Goal: Navigation & Orientation: Understand site structure

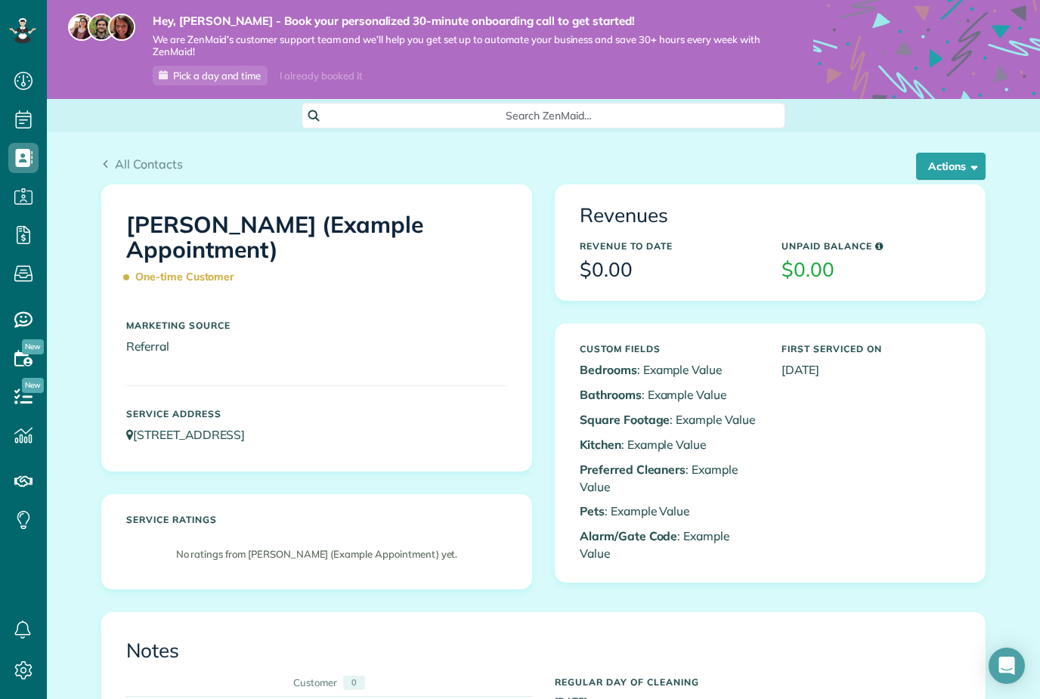
scroll to position [7, 7]
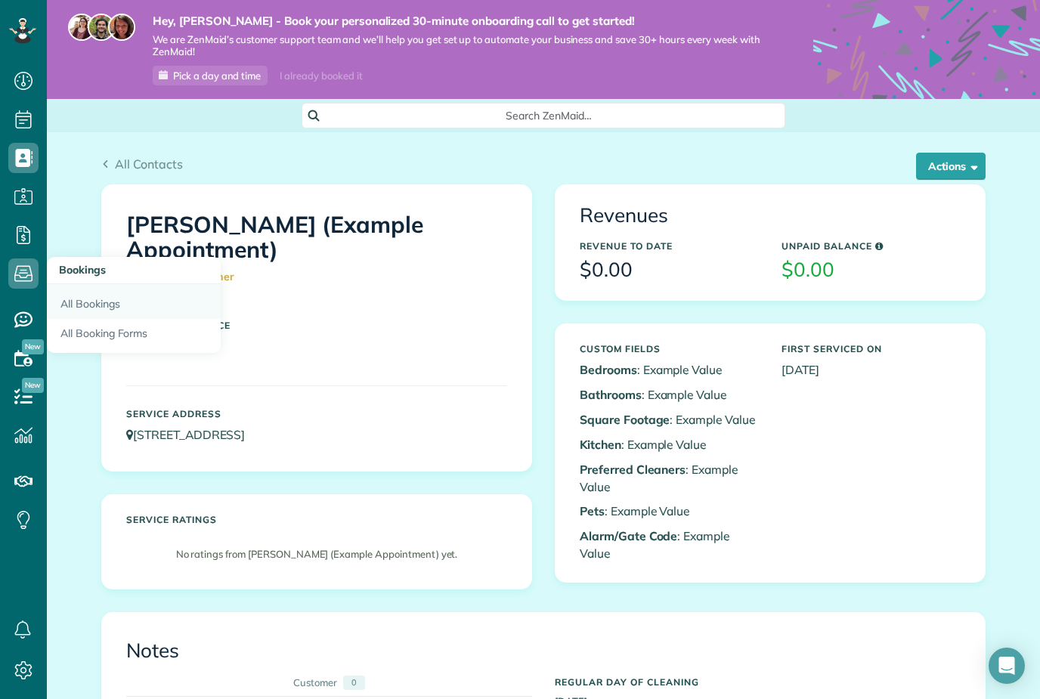
click at [78, 298] on link "All Bookings" at bounding box center [134, 301] width 174 height 35
click at [97, 307] on link "All Bookings" at bounding box center [134, 301] width 174 height 35
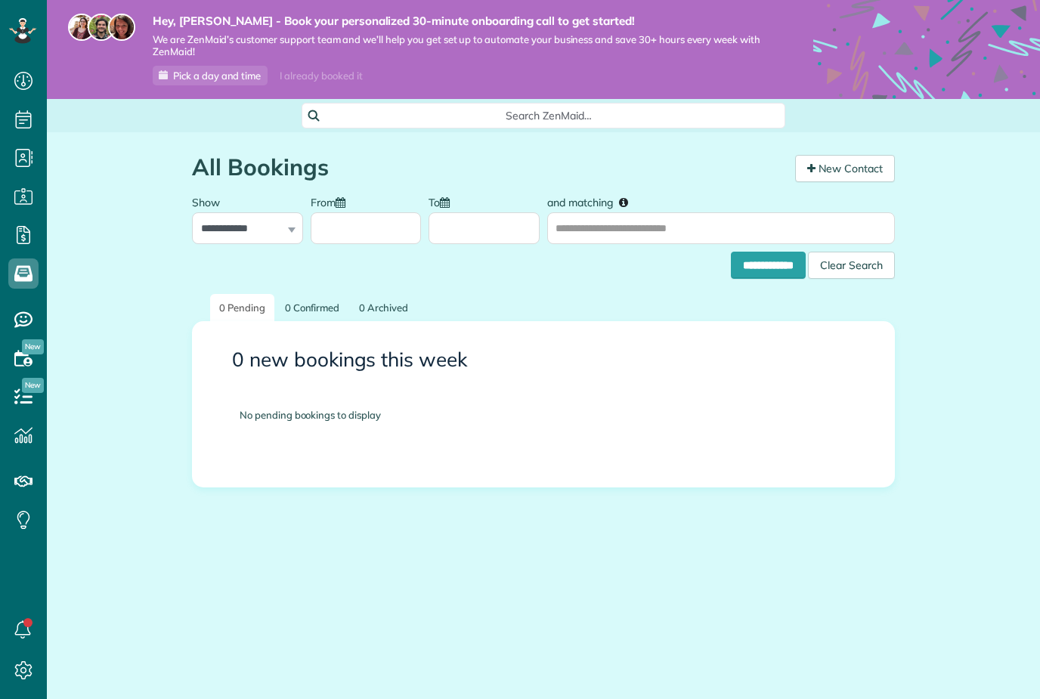
scroll to position [7, 7]
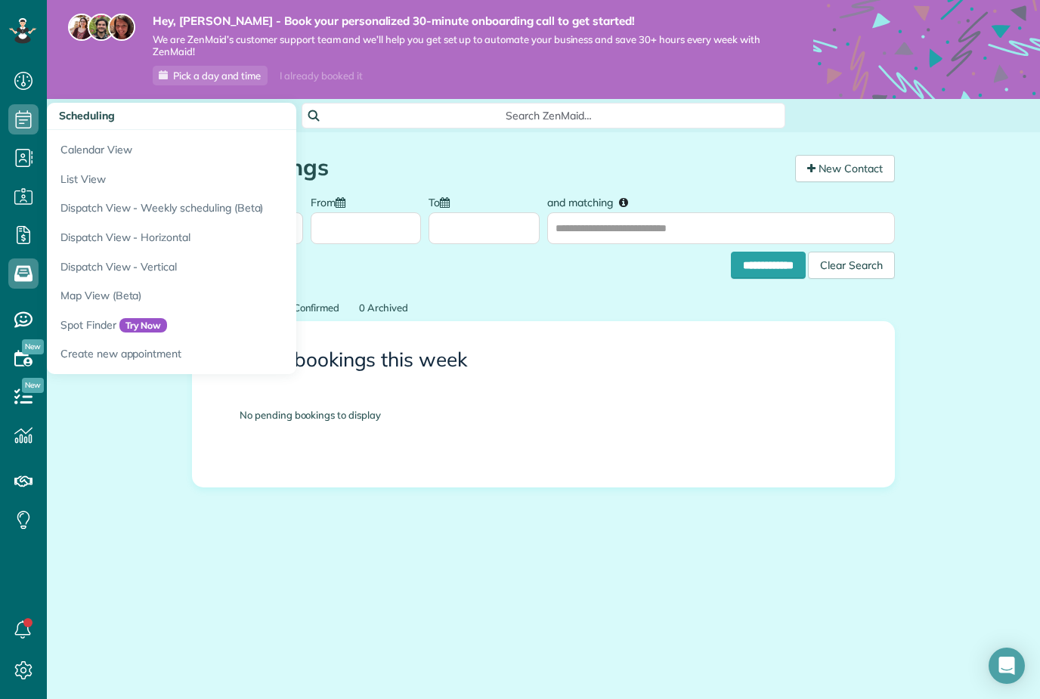
click at [15, 129] on icon at bounding box center [23, 119] width 30 height 30
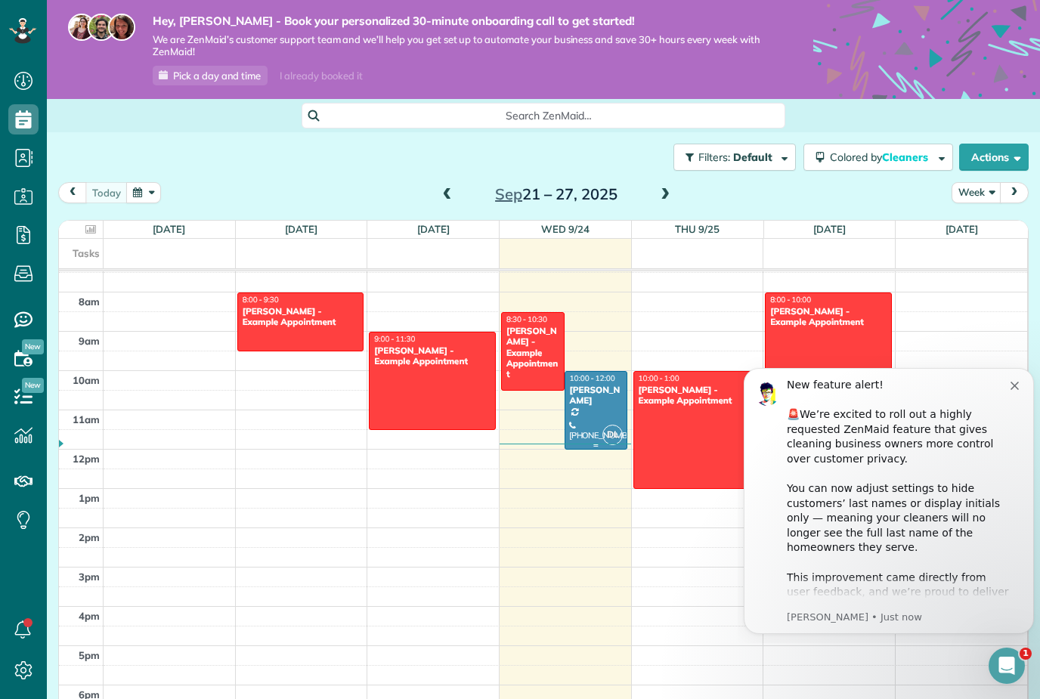
scroll to position [289, 0]
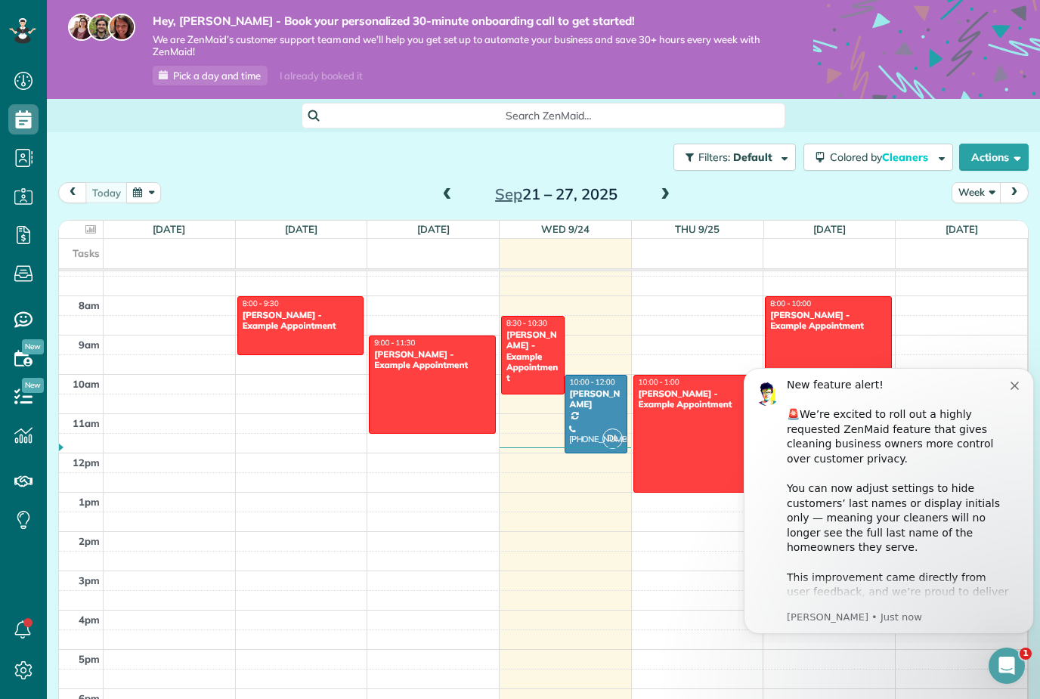
click at [1013, 384] on icon "Dismiss notification" at bounding box center [1014, 386] width 8 height 8
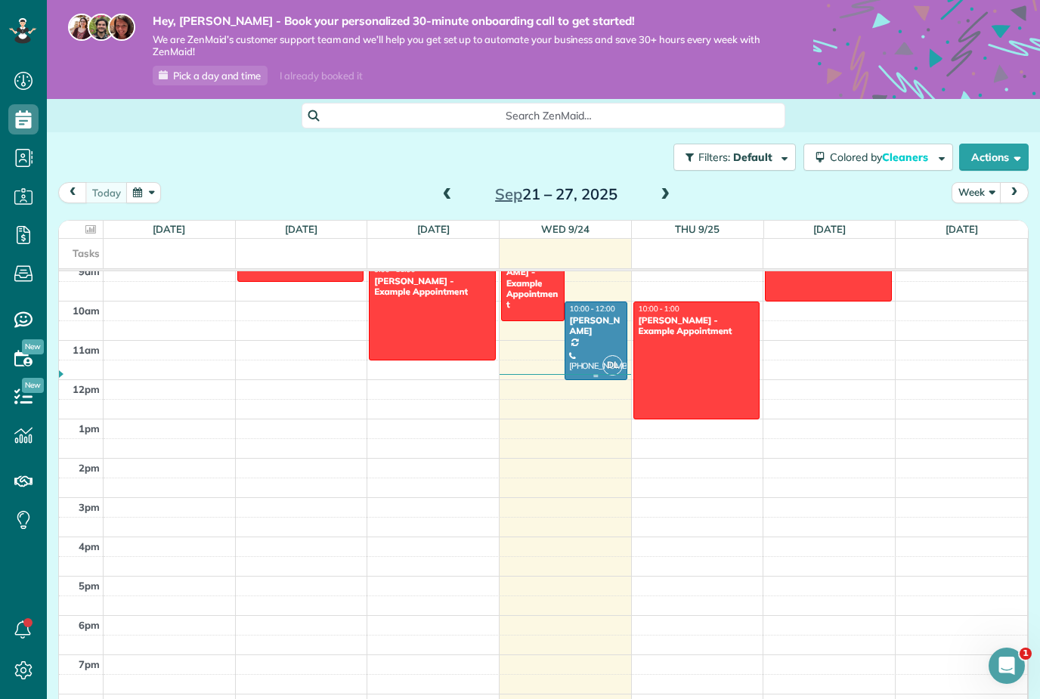
scroll to position [48, 0]
click at [595, 302] on div at bounding box center [596, 340] width 62 height 77
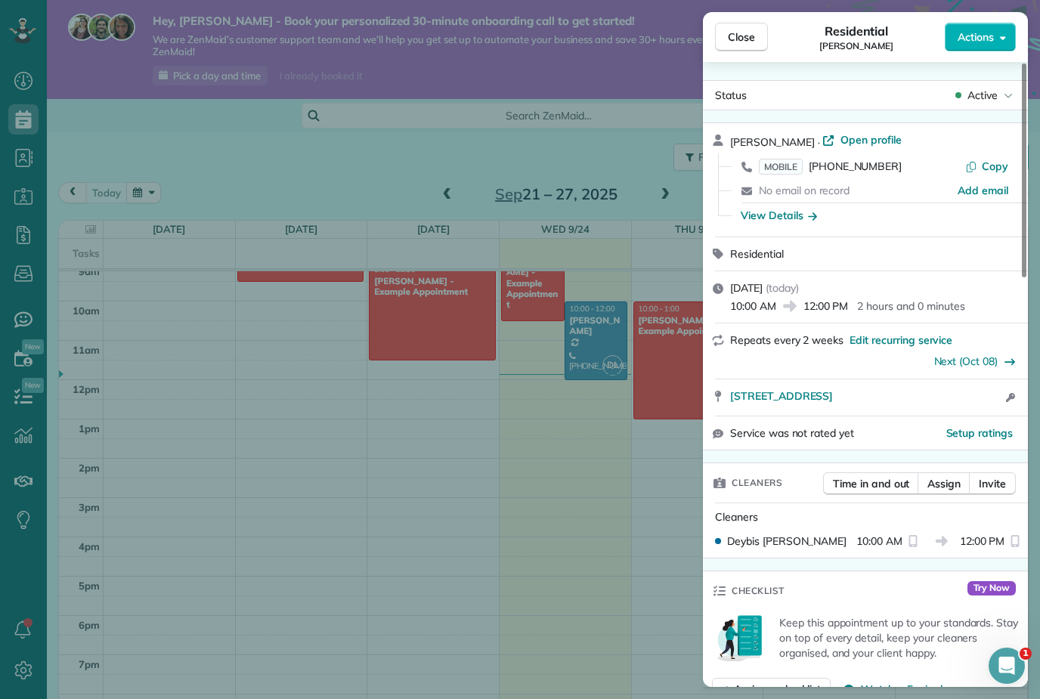
click at [591, 303] on div "Close Residential Giovanna Cruz Actions Status Active Giovanna Cruz · Open prof…" at bounding box center [520, 349] width 1040 height 699
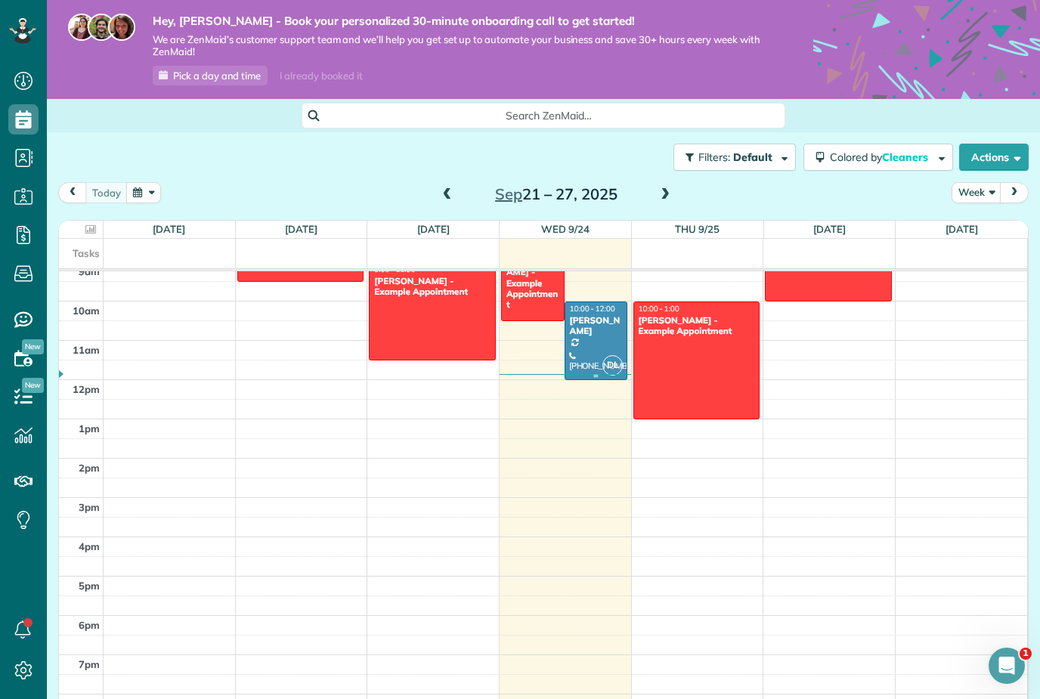
click at [591, 303] on div at bounding box center [596, 340] width 62 height 77
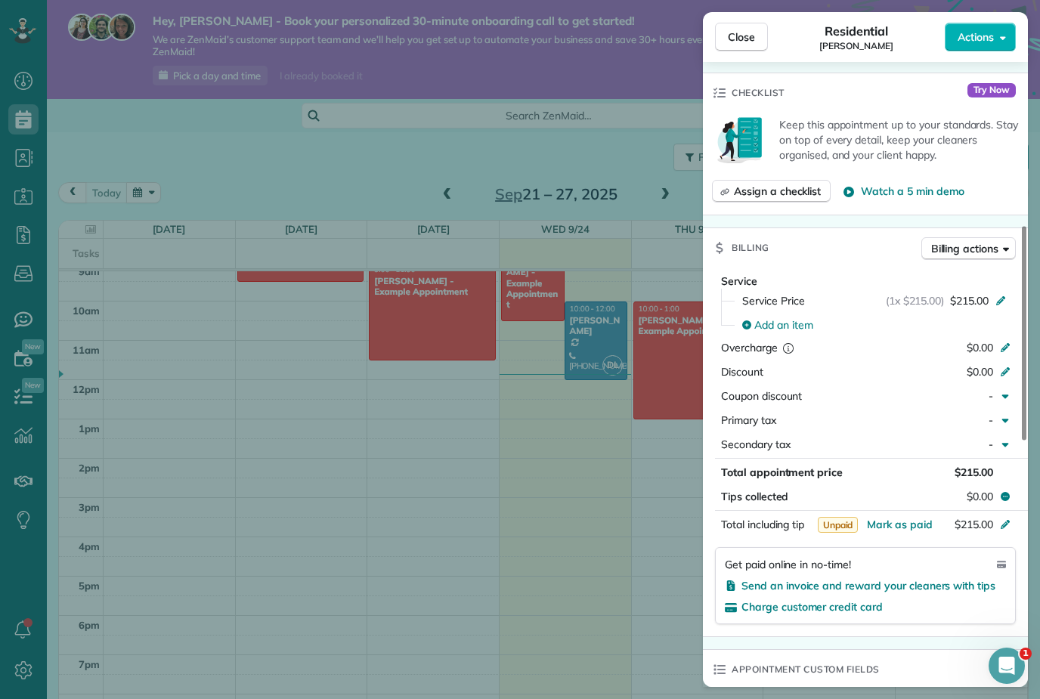
scroll to position [546, 0]
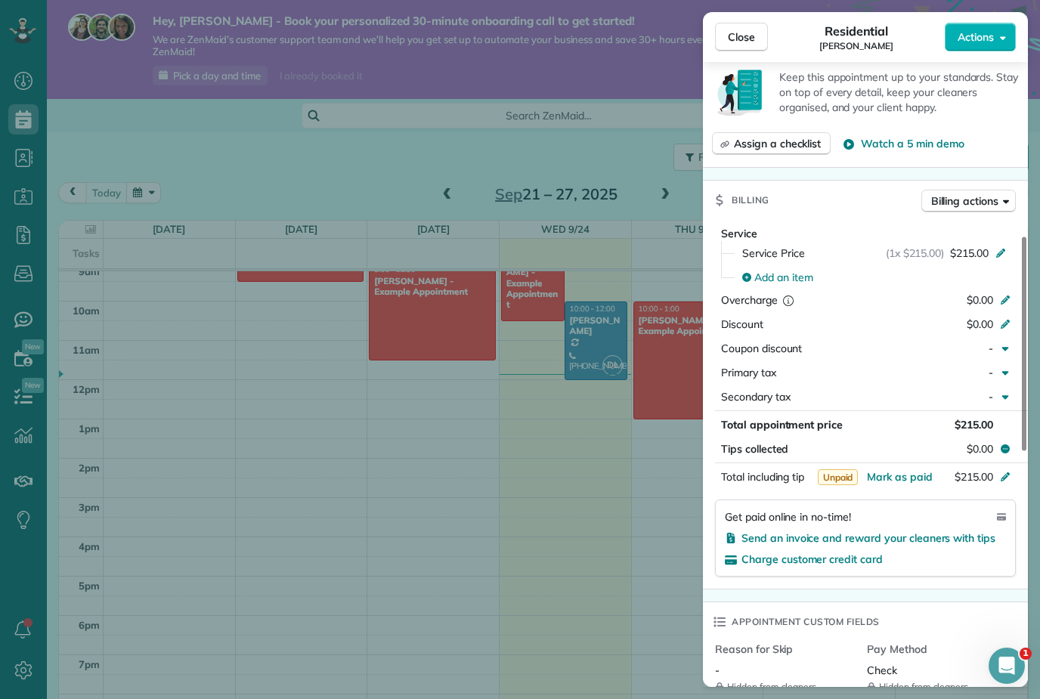
click at [673, 522] on div "Close Residential Giovanna Cruz Actions Status Active Giovanna Cruz · Open prof…" at bounding box center [520, 349] width 1040 height 699
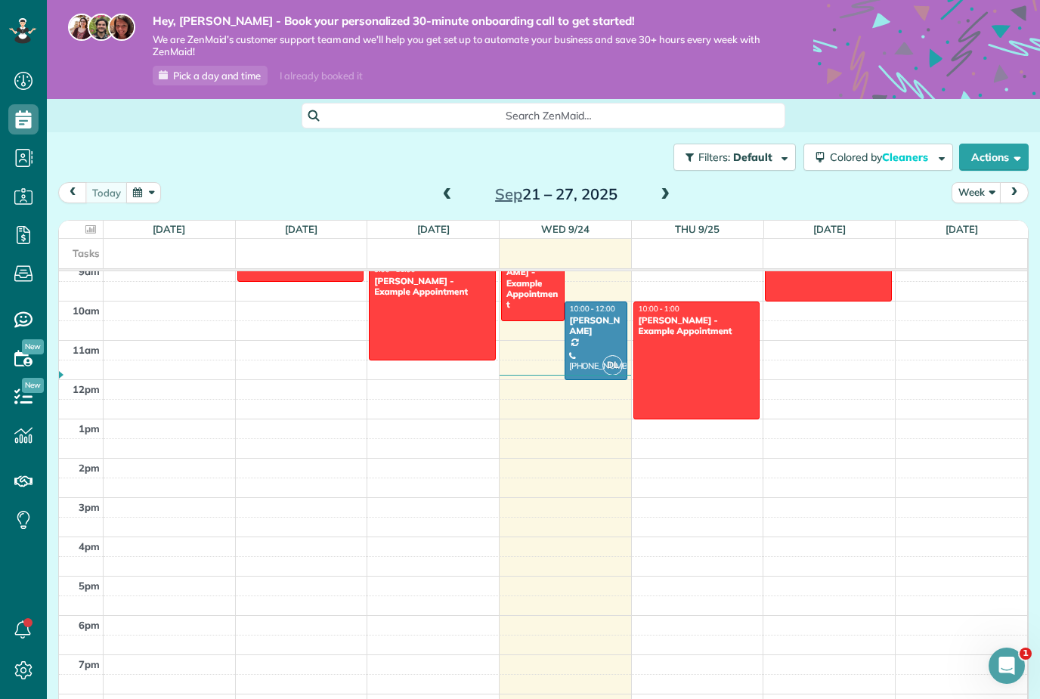
click at [666, 184] on span at bounding box center [665, 195] width 17 height 23
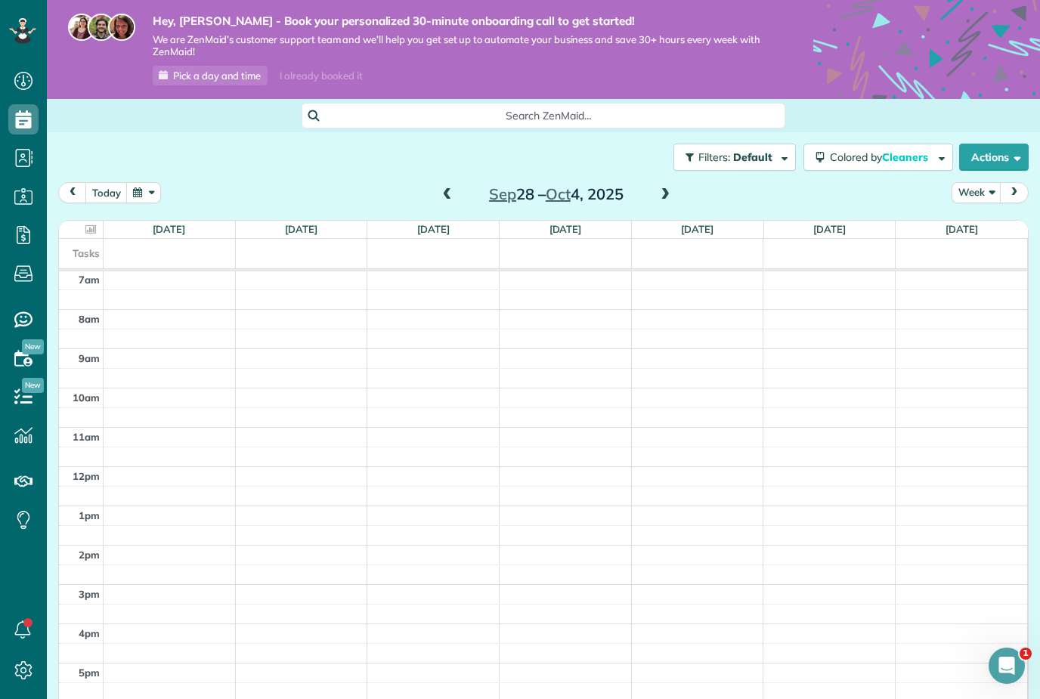
click at [666, 184] on span at bounding box center [665, 195] width 17 height 23
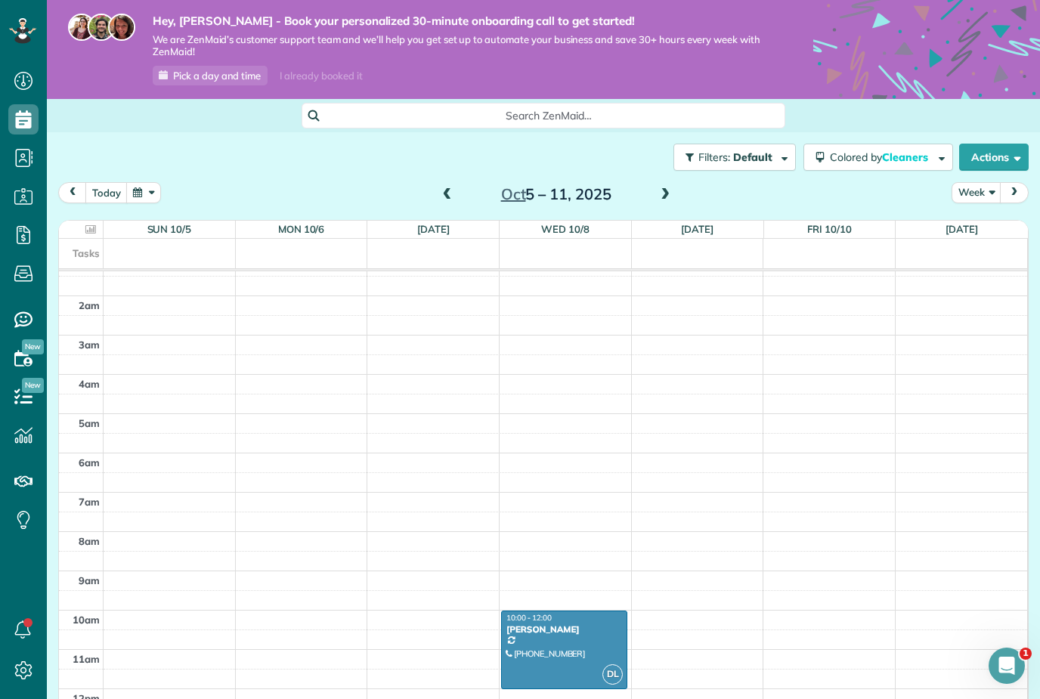
scroll to position [55, 0]
click at [1005, 144] on button "Actions" at bounding box center [994, 157] width 70 height 27
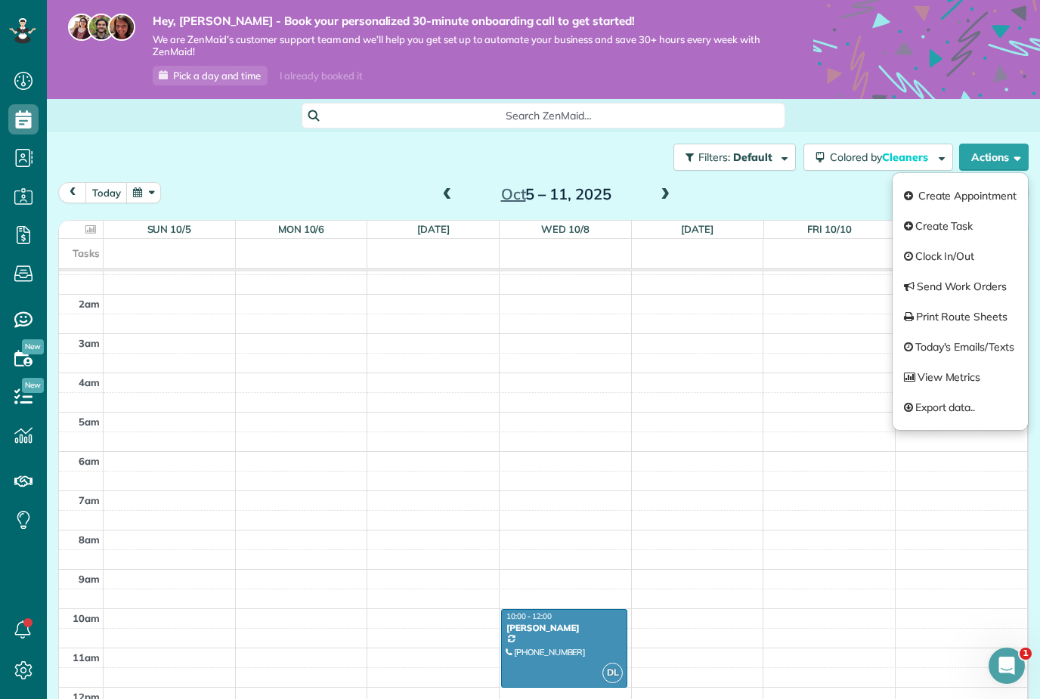
click at [535, 132] on div "Filters: Default Colored by Cleaners Color by Cleaner Color by Team Color by St…" at bounding box center [543, 157] width 993 height 50
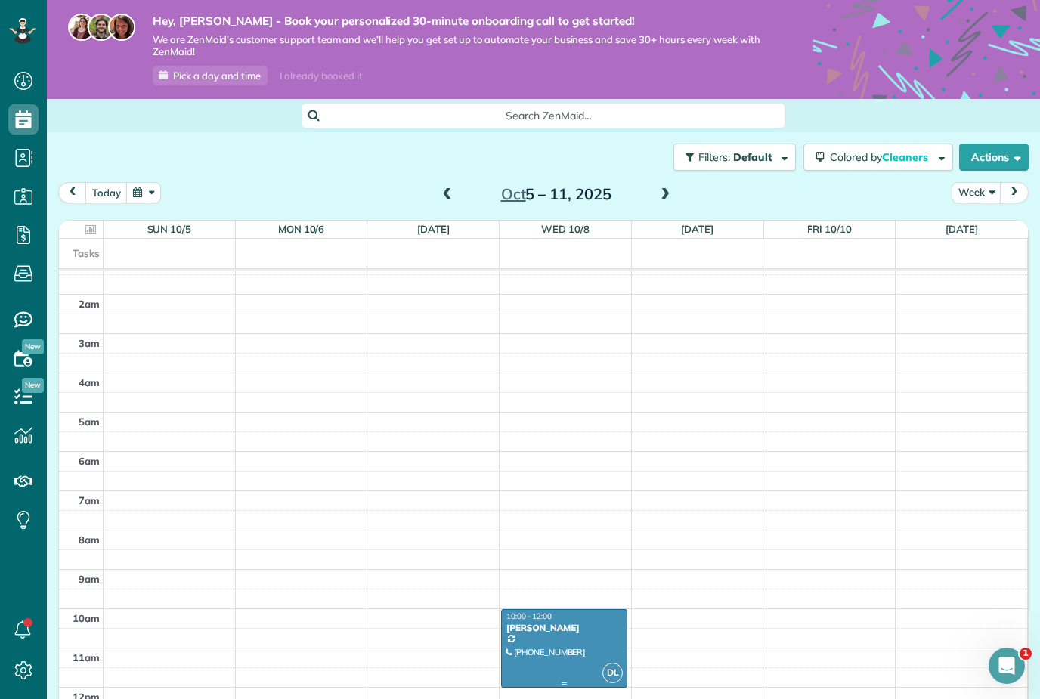
click at [553, 610] on div at bounding box center [564, 648] width 125 height 77
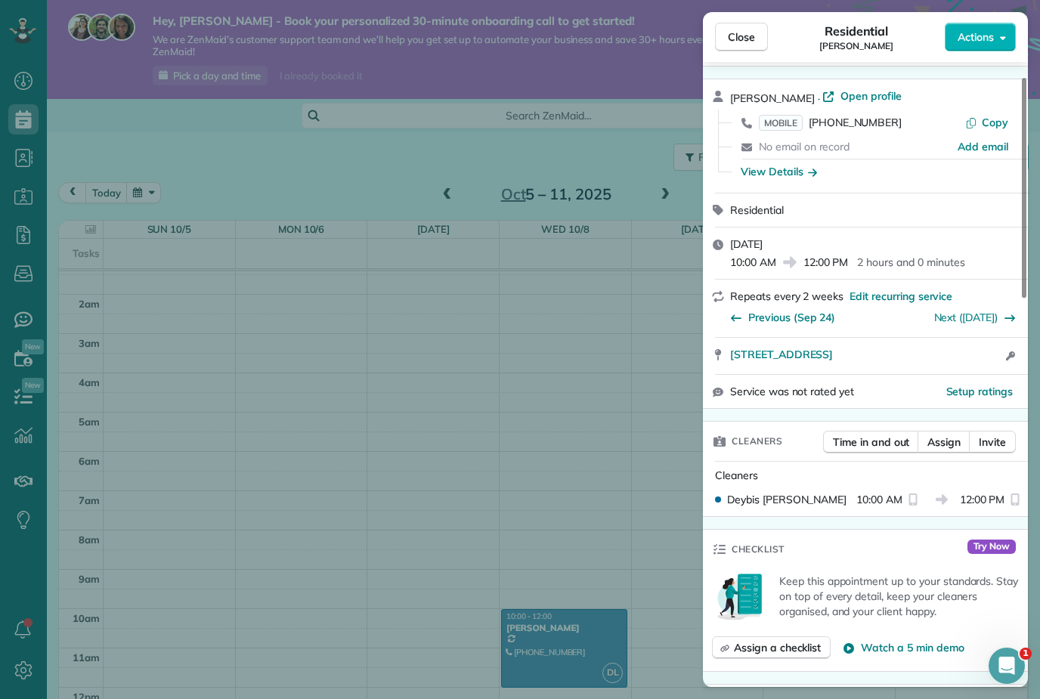
scroll to position [45, 0]
click at [26, 549] on div "Close Residential Giovanna Cruz Actions Status Active Giovanna Cruz · Open prof…" at bounding box center [520, 349] width 1040 height 699
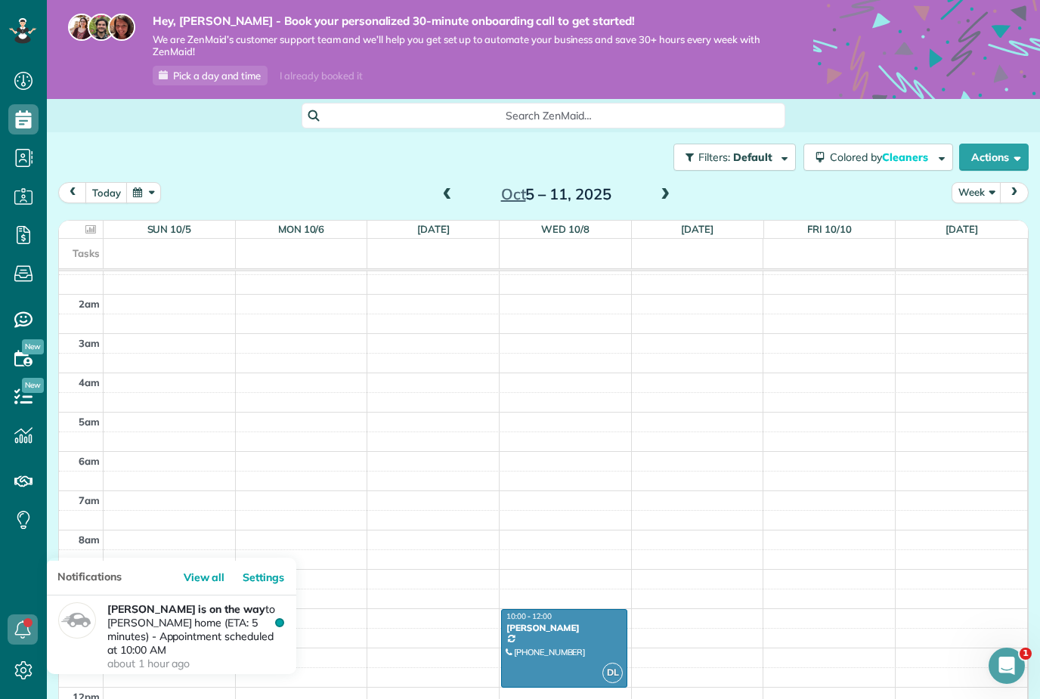
click at [17, 626] on use at bounding box center [23, 629] width 16 height 18
click at [149, 602] on p "Deybis Lezama is on the way to Mrs. Giovanna Cruz's home (ETA: 5 minutes) - App…" at bounding box center [196, 636] width 178 height 69
click at [156, 602] on p "Deybis Lezama is on the way to Mrs. Giovanna Cruz's home (ETA: 5 minutes) - App…" at bounding box center [196, 636] width 178 height 69
click at [223, 561] on link "View all" at bounding box center [209, 578] width 57 height 34
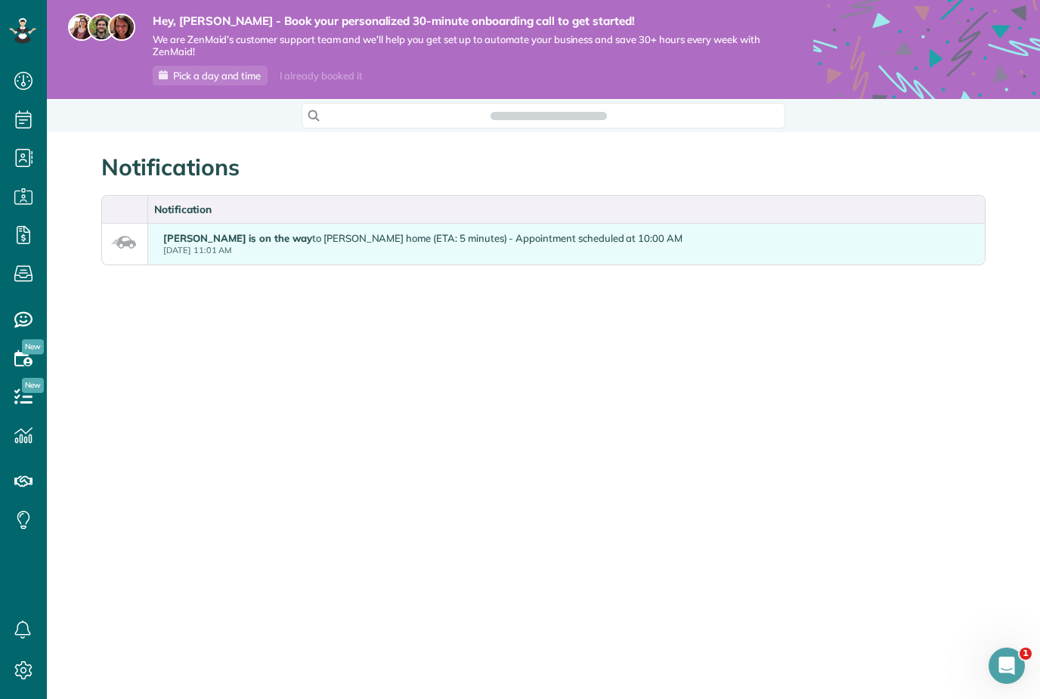
click at [422, 246] on small "[DATE] 11:01 AM" at bounding box center [422, 251] width 519 height 12
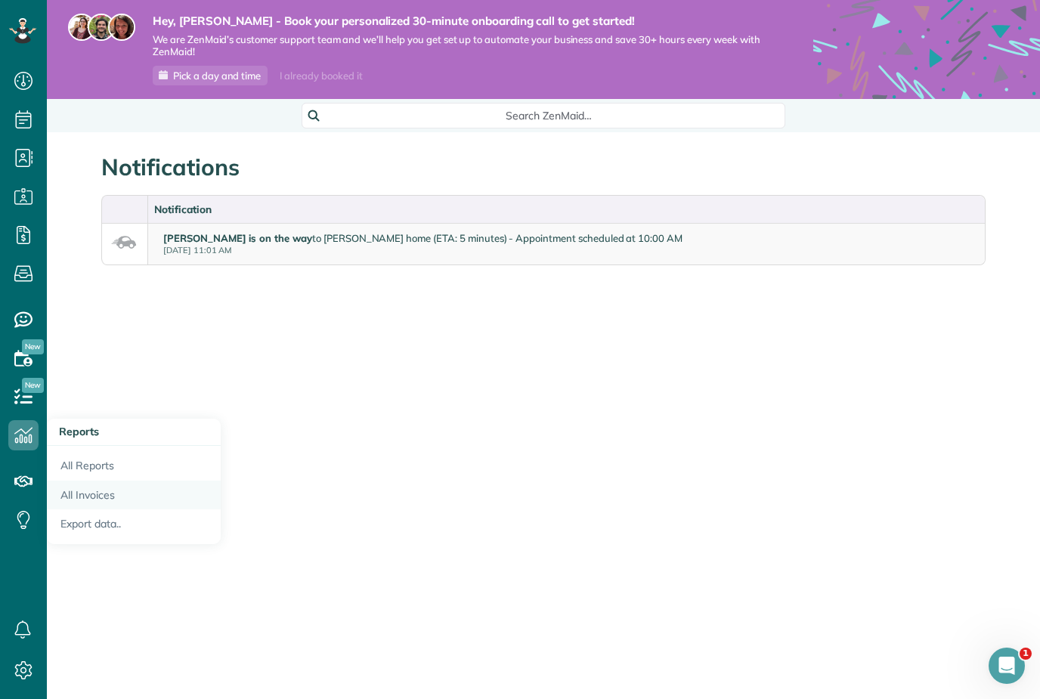
click at [89, 498] on link "All Invoices" at bounding box center [134, 495] width 174 height 29
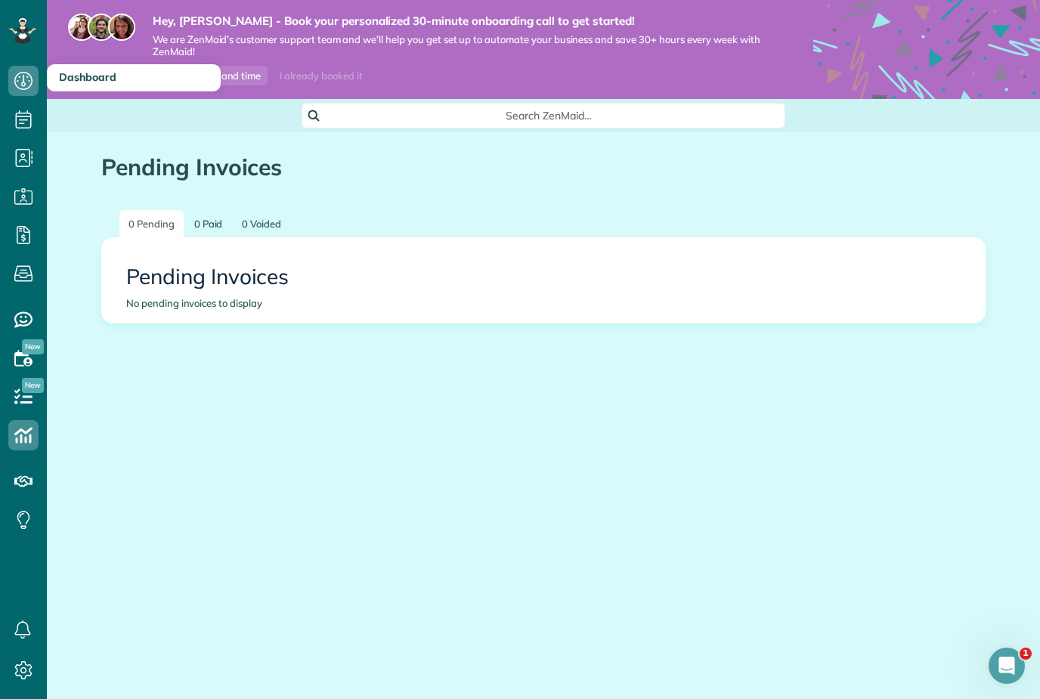
click at [29, 91] on icon at bounding box center [23, 81] width 30 height 30
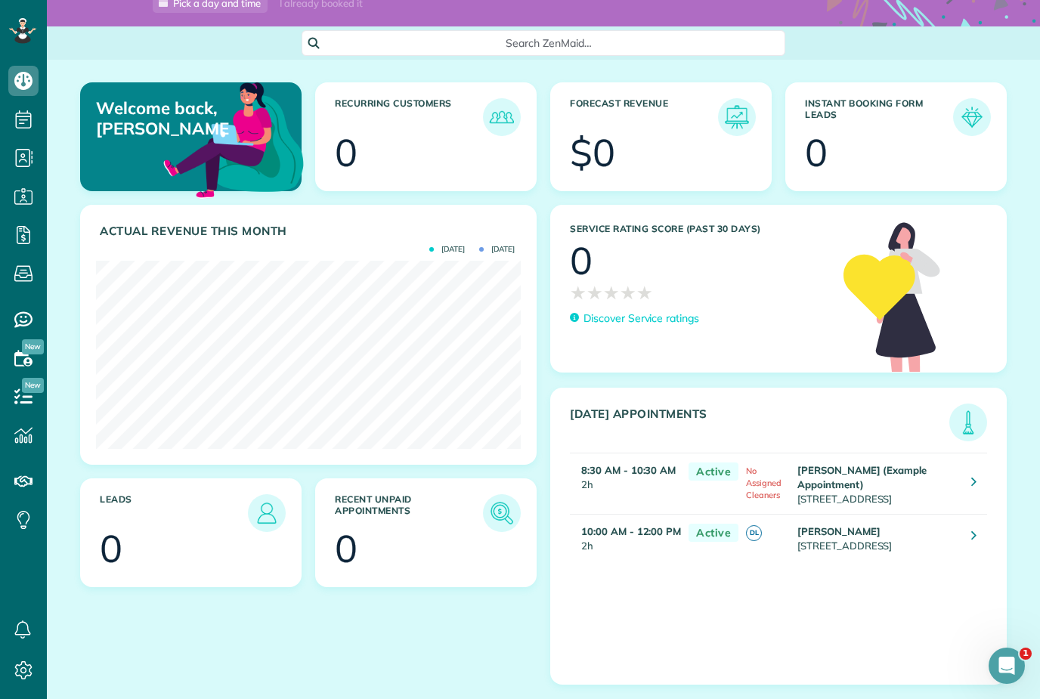
scroll to position [71, 0]
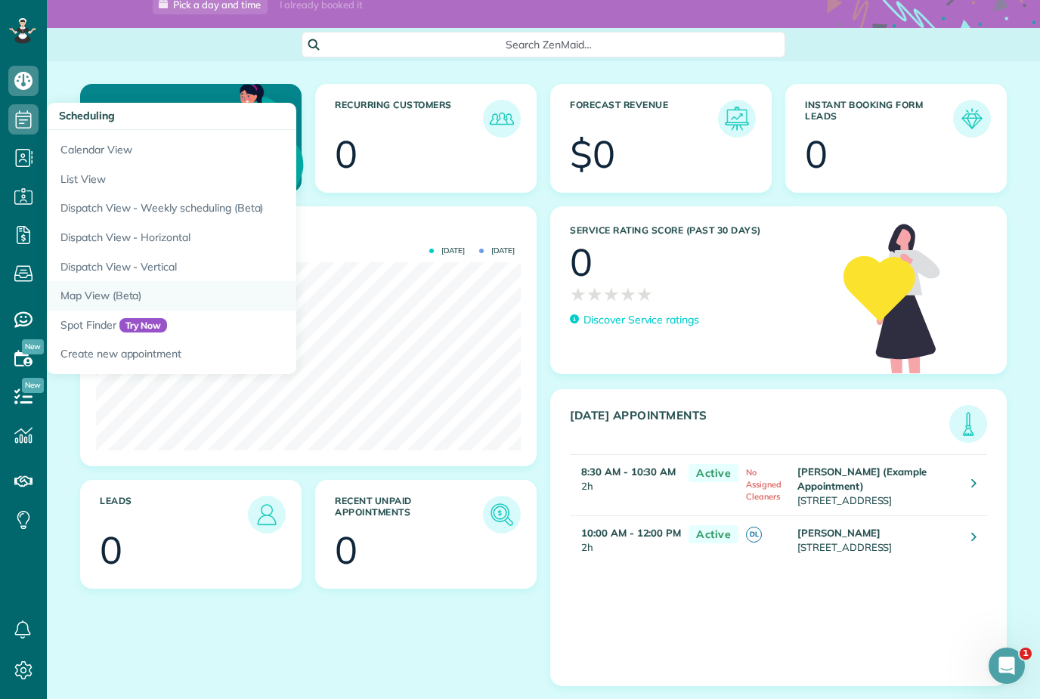
click at [125, 301] on link "Map View (Beta)" at bounding box center [236, 295] width 378 height 29
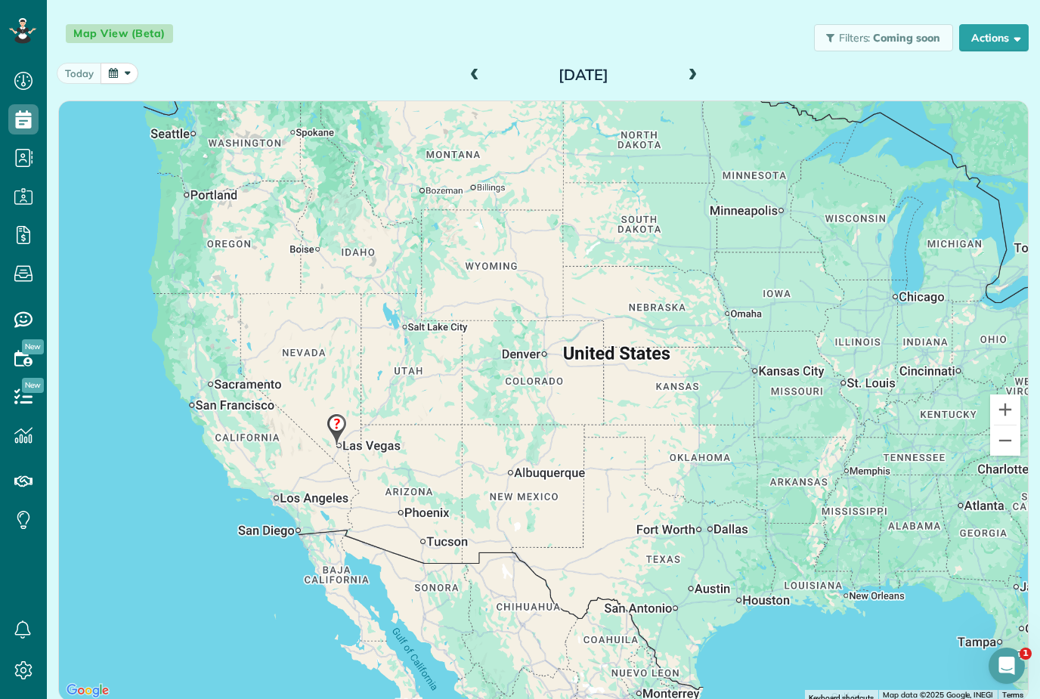
scroll to position [142, 0]
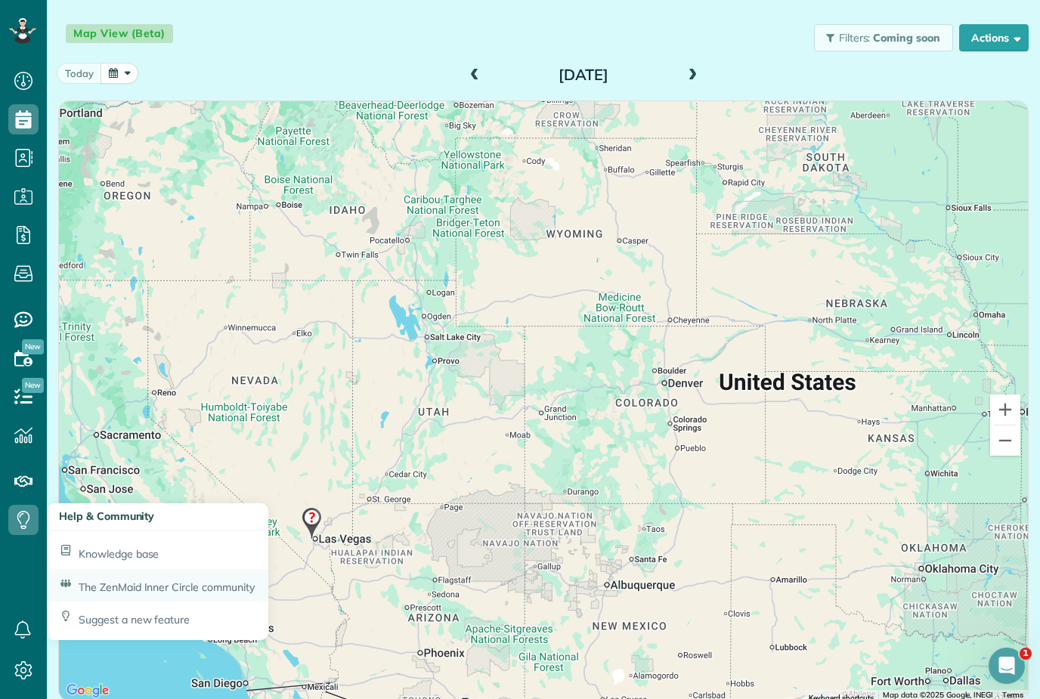
click at [142, 580] on span "The ZenMaid Inner Circle community" at bounding box center [167, 587] width 176 height 14
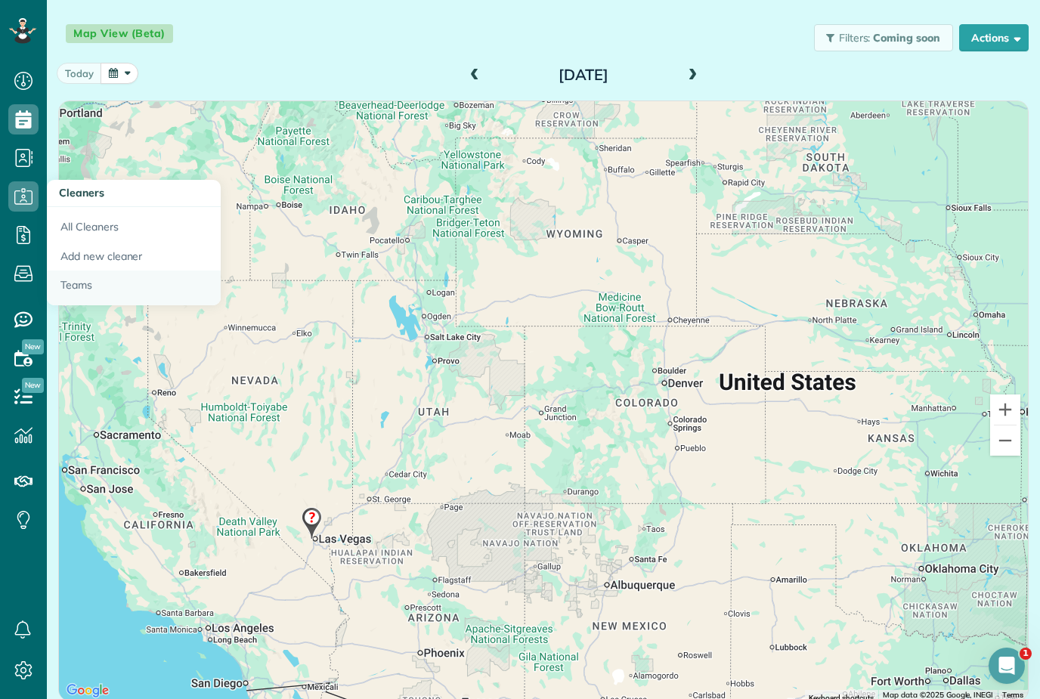
click at [95, 271] on link "Teams" at bounding box center [134, 288] width 174 height 35
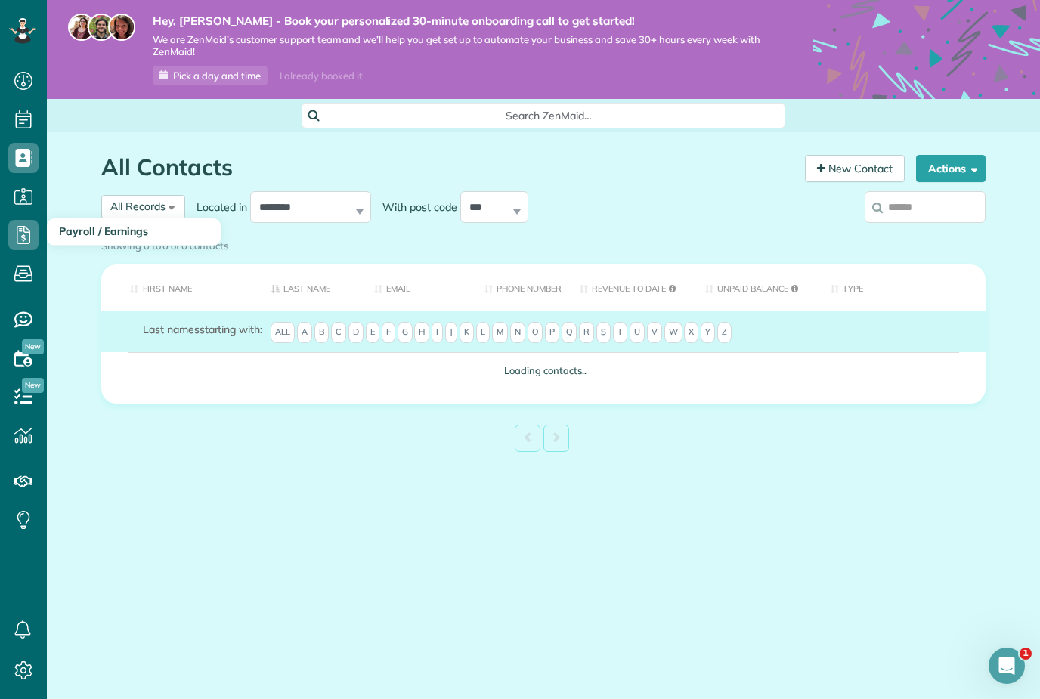
click at [29, 240] on use at bounding box center [24, 235] width 14 height 18
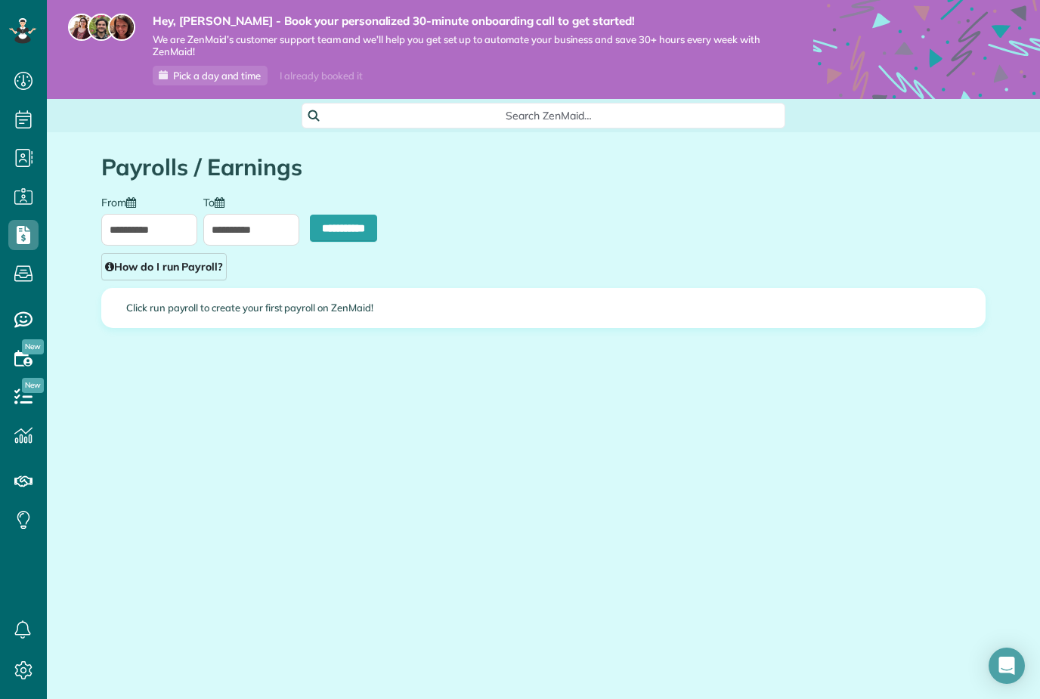
scroll to position [7, 7]
type input "**********"
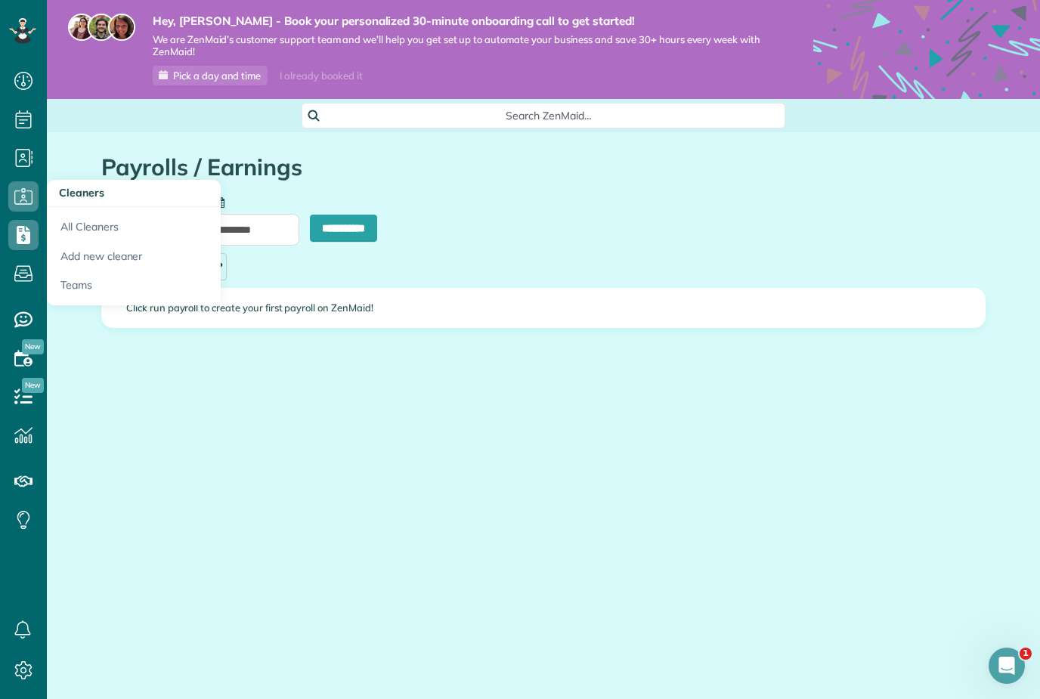
click at [25, 200] on use at bounding box center [23, 196] width 18 height 16
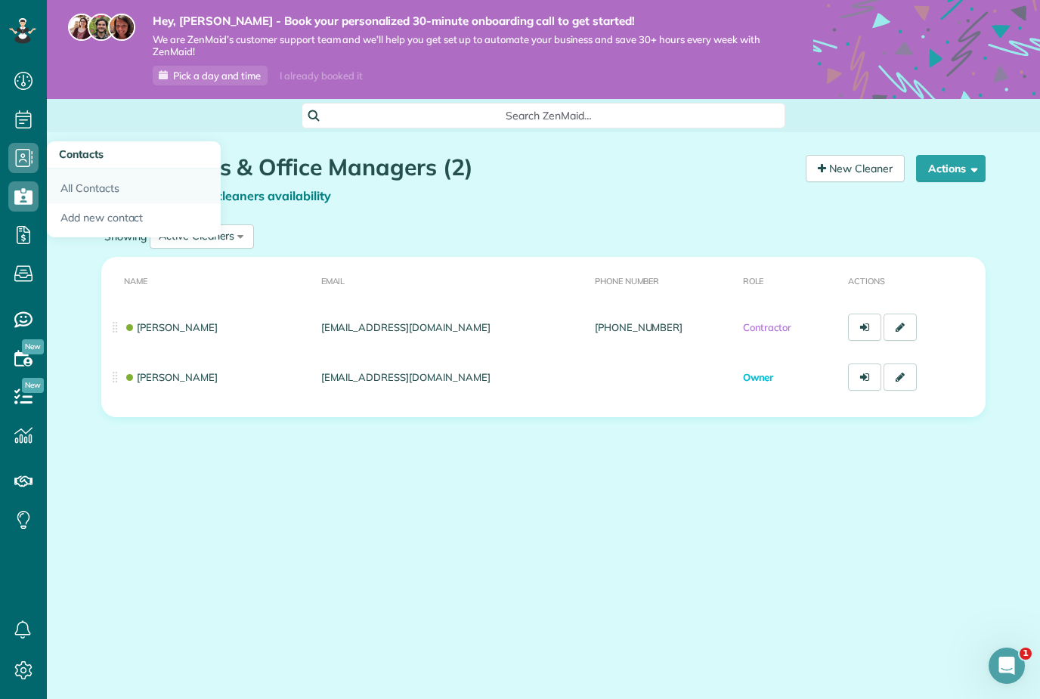
click at [116, 193] on link "All Contacts" at bounding box center [134, 186] width 174 height 35
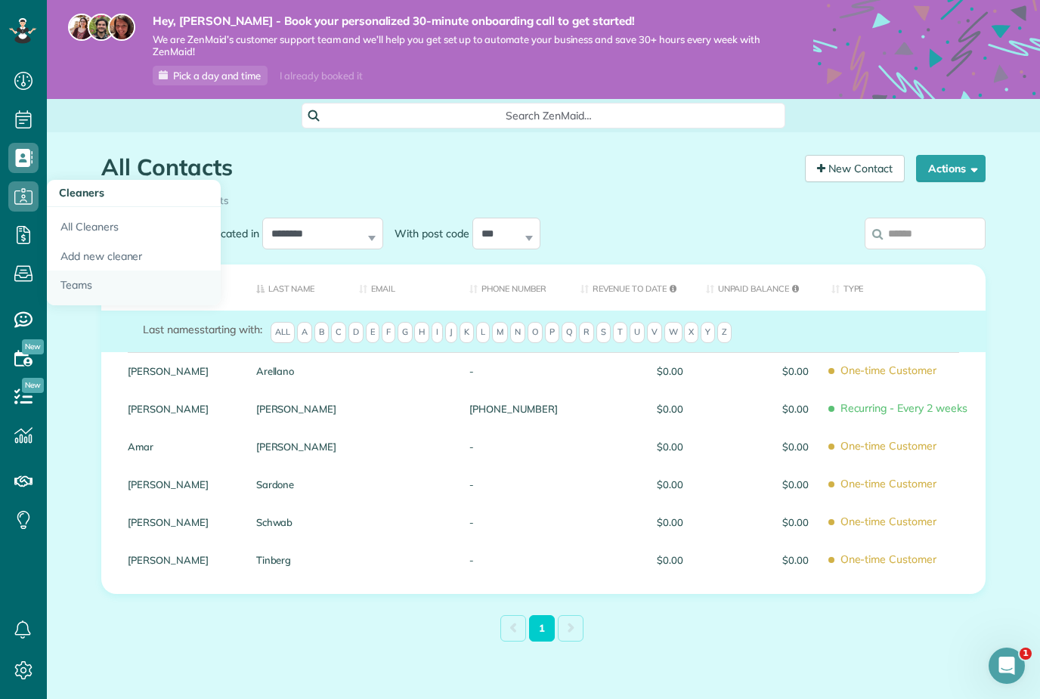
click at [111, 284] on link "Teams" at bounding box center [134, 288] width 174 height 35
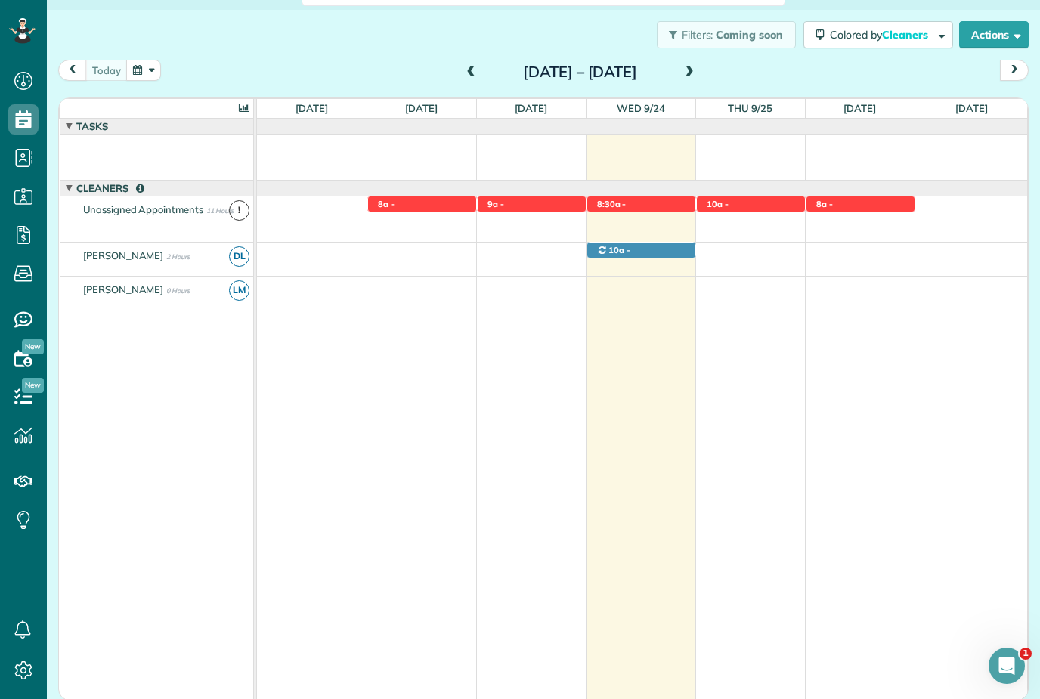
scroll to position [38, 0]
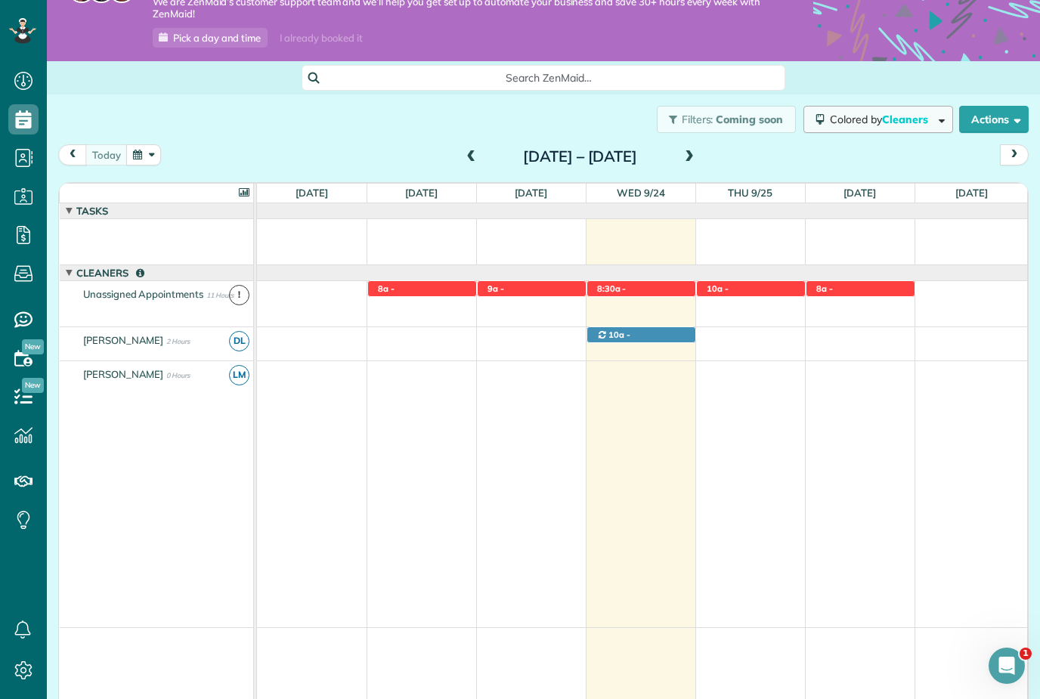
click at [925, 122] on span "Cleaners" at bounding box center [906, 120] width 48 height 14
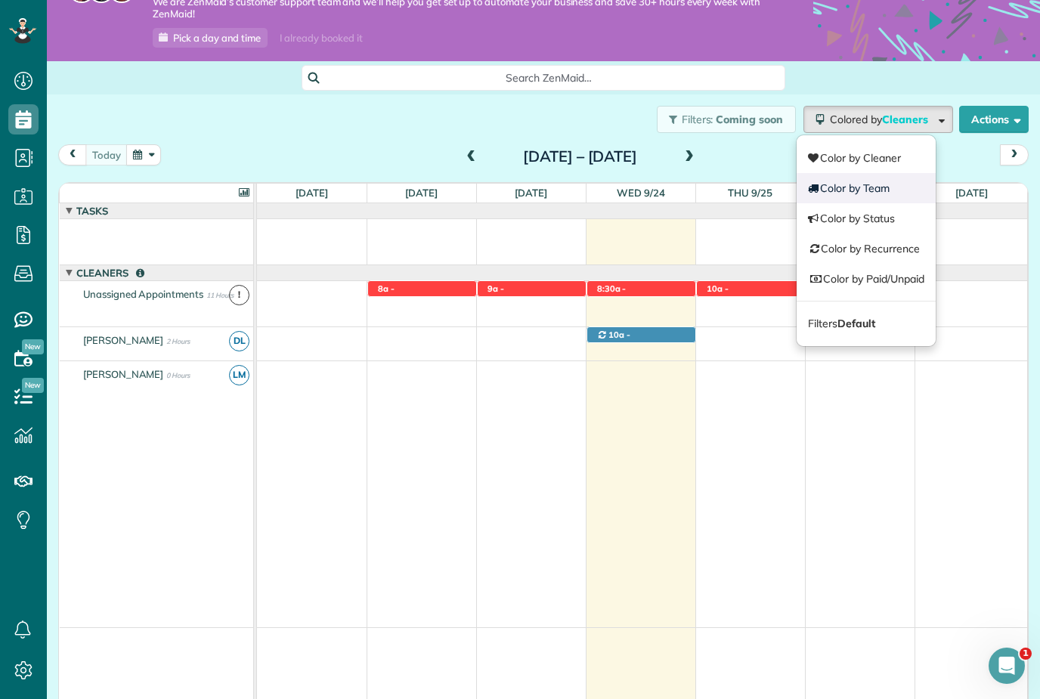
click at [892, 187] on link "Color by Team" at bounding box center [865, 188] width 139 height 30
